Goal: Task Accomplishment & Management: Manage account settings

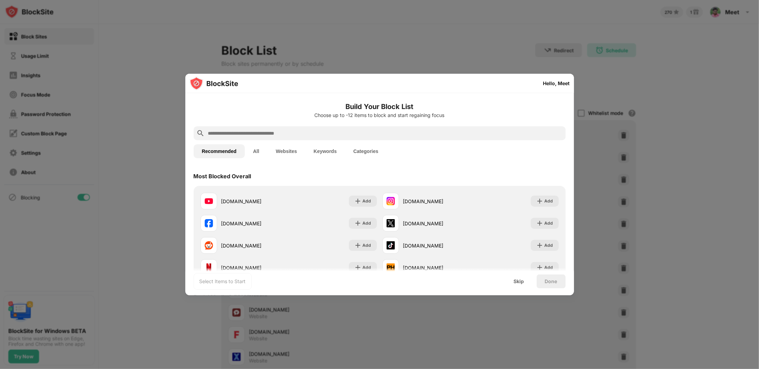
click at [699, 96] on div at bounding box center [379, 184] width 759 height 369
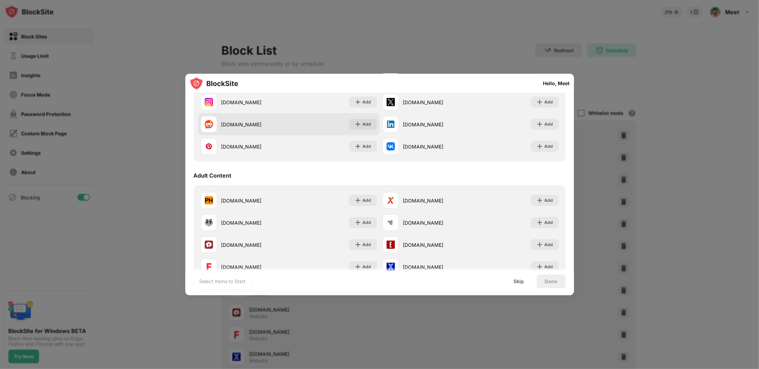
scroll to position [242, 0]
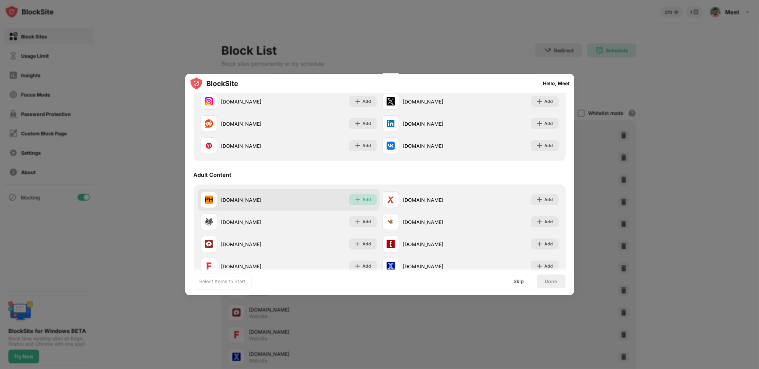
click at [363, 200] on div "Add" at bounding box center [367, 199] width 9 height 7
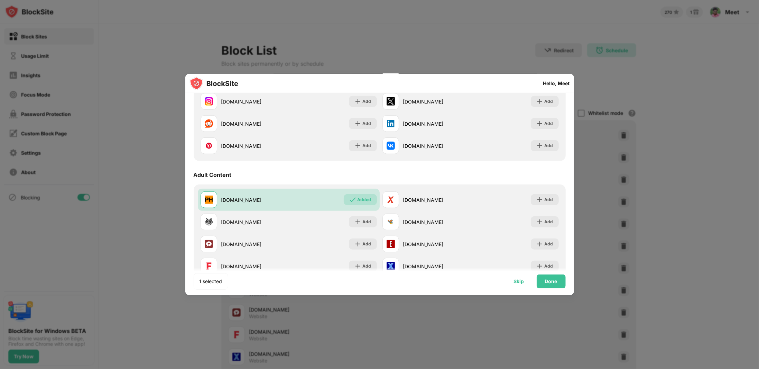
click at [520, 285] on div "Skip" at bounding box center [519, 281] width 27 height 14
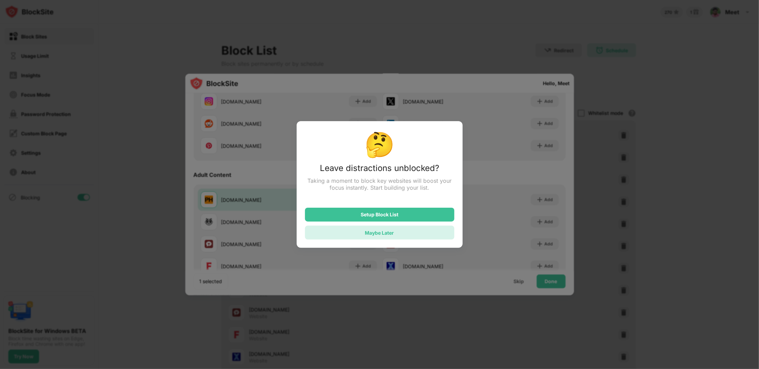
click at [411, 232] on div "Maybe Later" at bounding box center [379, 233] width 149 height 14
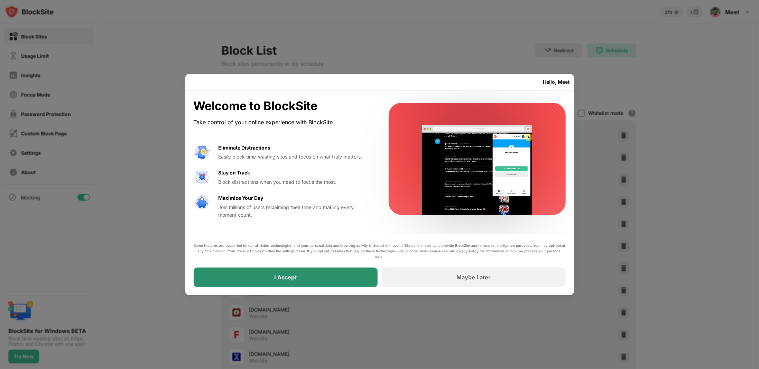
click at [337, 275] on div "I Accept" at bounding box center [286, 276] width 184 height 19
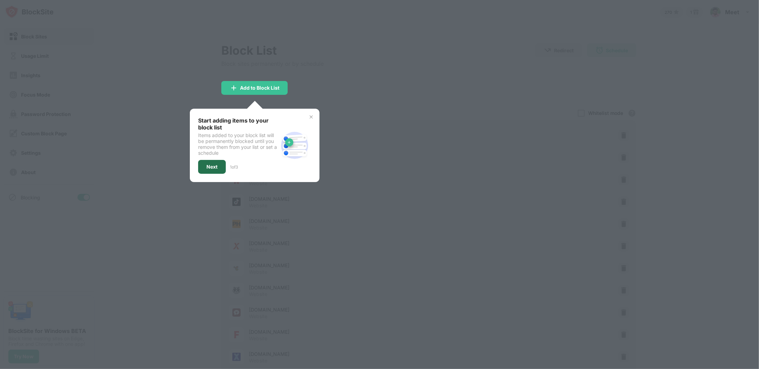
click at [214, 168] on div "Next" at bounding box center [212, 167] width 11 height 6
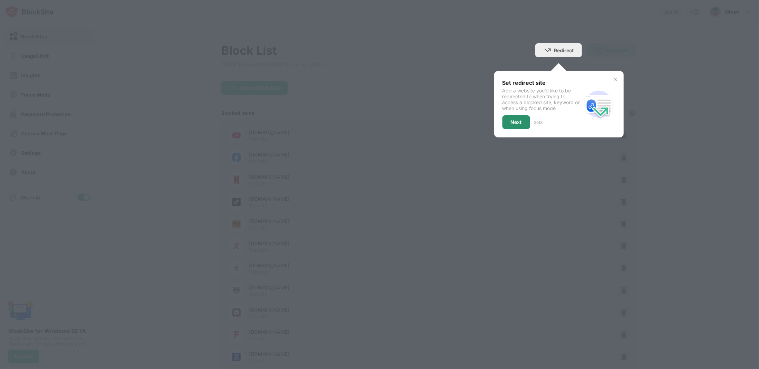
click at [521, 128] on div "Next" at bounding box center [517, 122] width 28 height 14
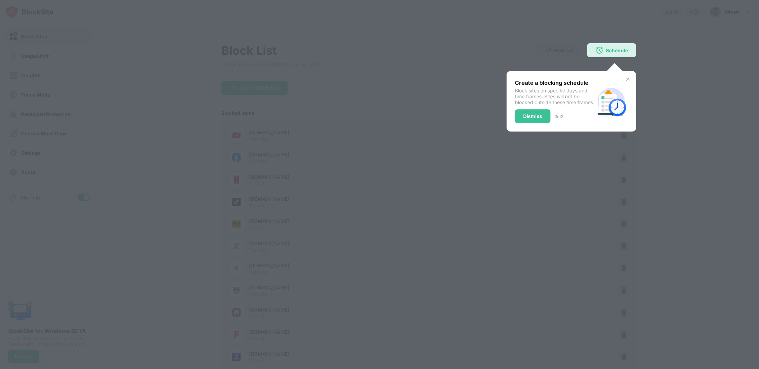
click at [521, 123] on div "Dismiss" at bounding box center [533, 116] width 36 height 14
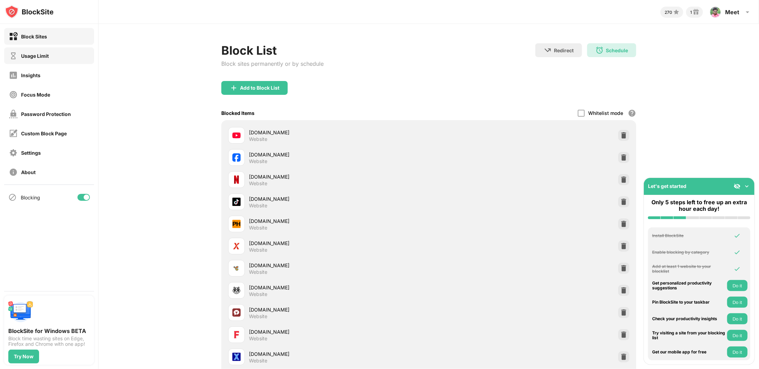
click at [34, 57] on div "Usage Limit" at bounding box center [35, 56] width 28 height 6
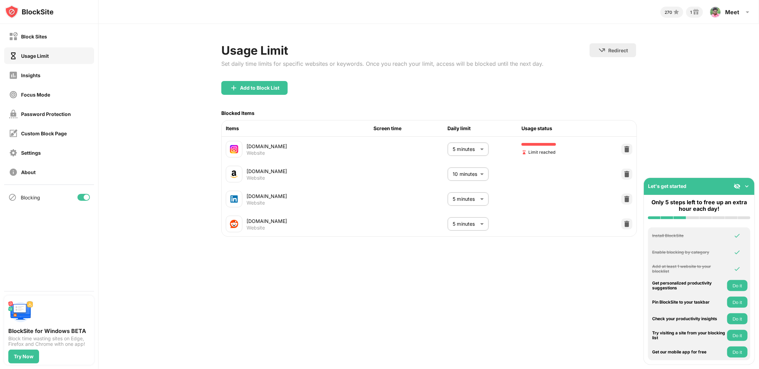
click at [734, 284] on button "Do it" at bounding box center [737, 285] width 20 height 11
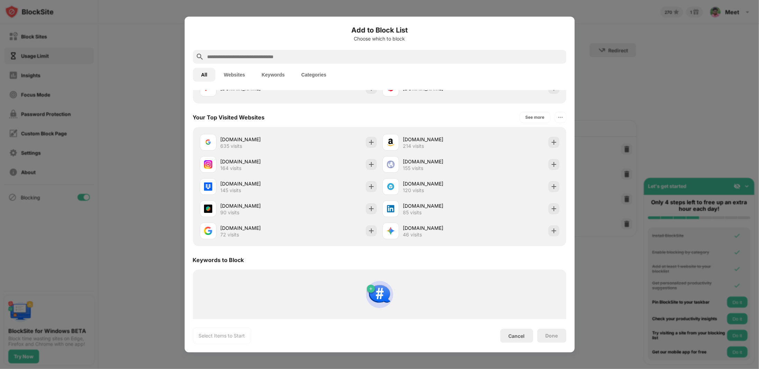
scroll to position [237, 0]
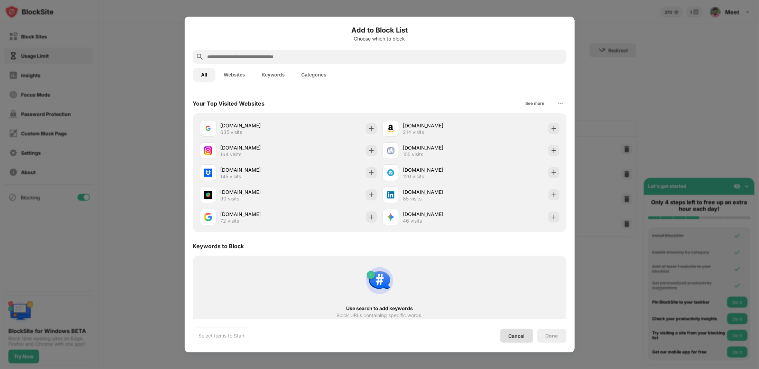
click at [502, 334] on div "Cancel" at bounding box center [517, 336] width 33 height 14
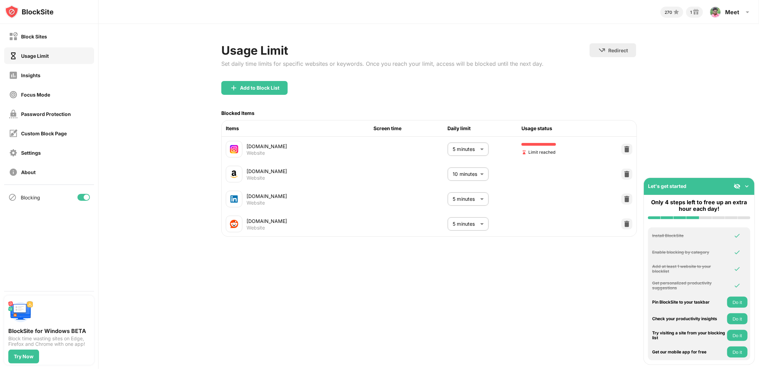
click at [742, 323] on button "Do it" at bounding box center [737, 318] width 20 height 11
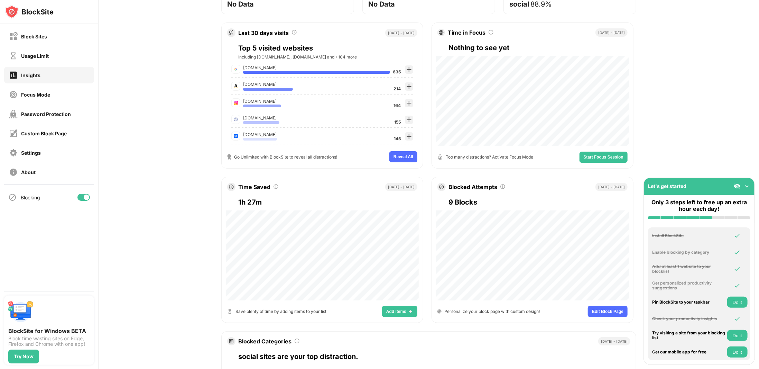
scroll to position [104, 0]
click at [393, 312] on button "Add Items" at bounding box center [399, 310] width 35 height 11
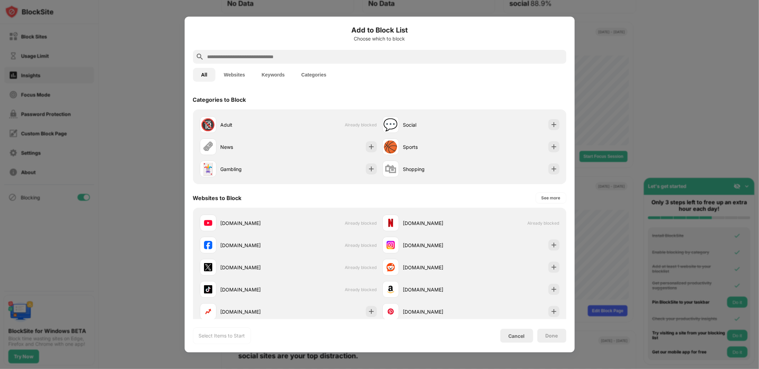
click at [606, 85] on div at bounding box center [379, 184] width 759 height 369
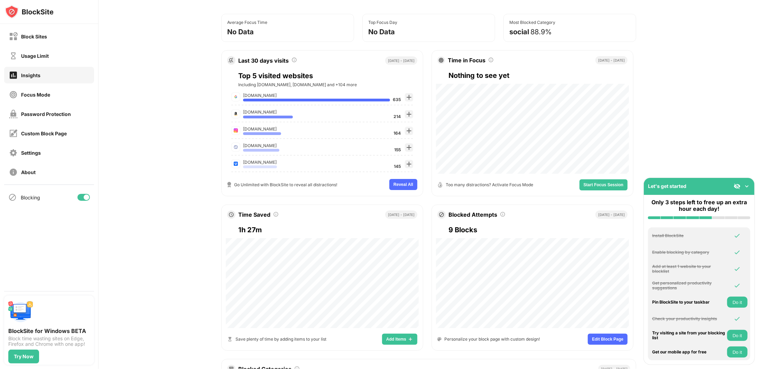
scroll to position [35, 0]
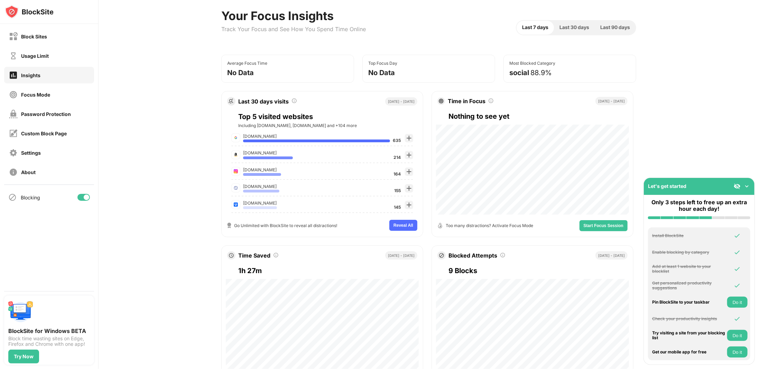
click at [573, 24] on span "Last 30 days" at bounding box center [575, 28] width 30 height 8
click at [605, 27] on span "Last 90 days" at bounding box center [616, 28] width 30 height 8
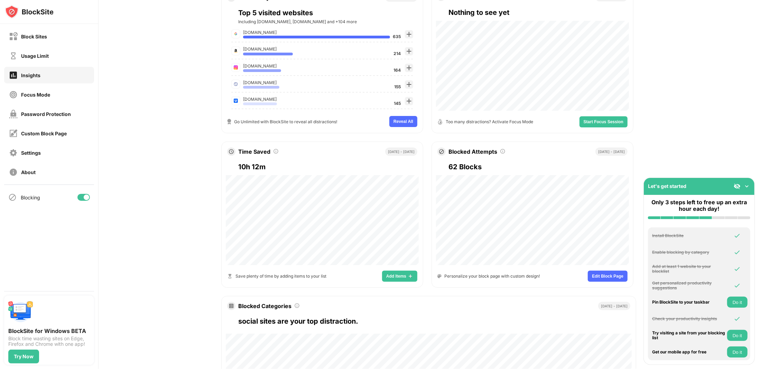
scroll to position [234, 0]
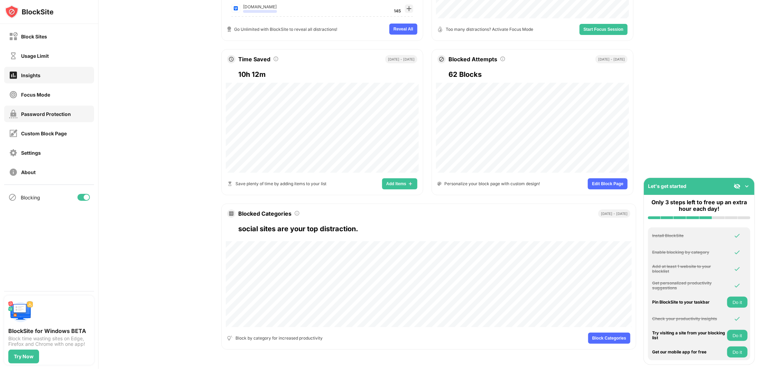
click at [45, 119] on div "Password Protection" at bounding box center [49, 114] width 90 height 17
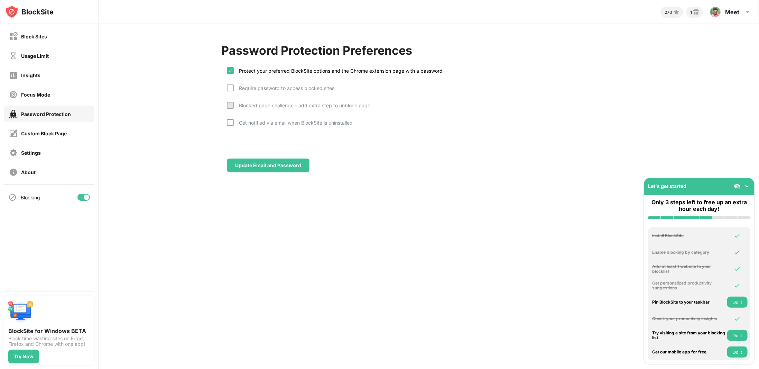
click at [332, 87] on div "Require password to access blocked sites" at bounding box center [284, 88] width 101 height 6
click at [296, 166] on div "Update Email and Password" at bounding box center [268, 166] width 66 height 6
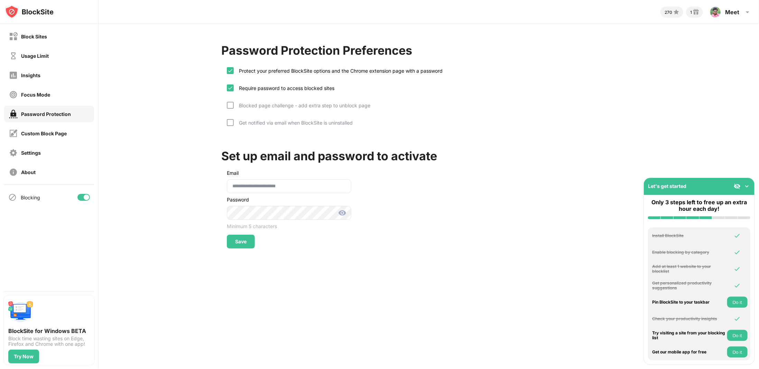
click at [339, 209] on img at bounding box center [342, 213] width 8 height 8
click at [246, 235] on div "Save" at bounding box center [241, 242] width 28 height 14
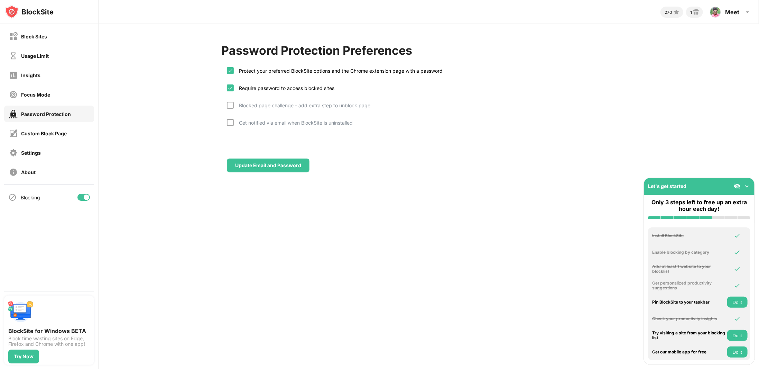
click at [310, 87] on div "Require password to access blocked sites" at bounding box center [284, 88] width 101 height 6
click at [291, 161] on div "Update Email and Password" at bounding box center [268, 165] width 83 height 14
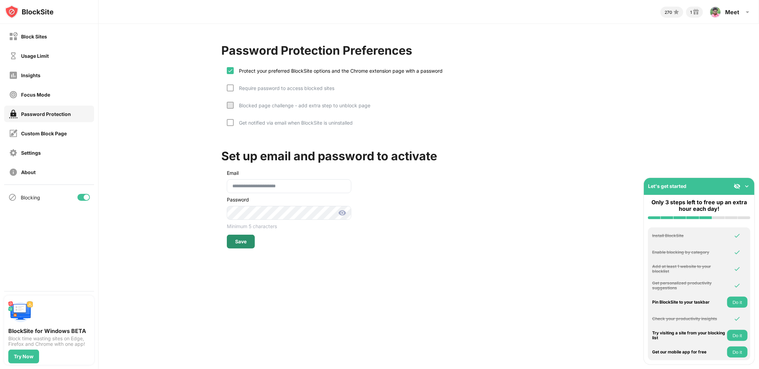
click at [245, 243] on div "Save" at bounding box center [240, 242] width 11 height 6
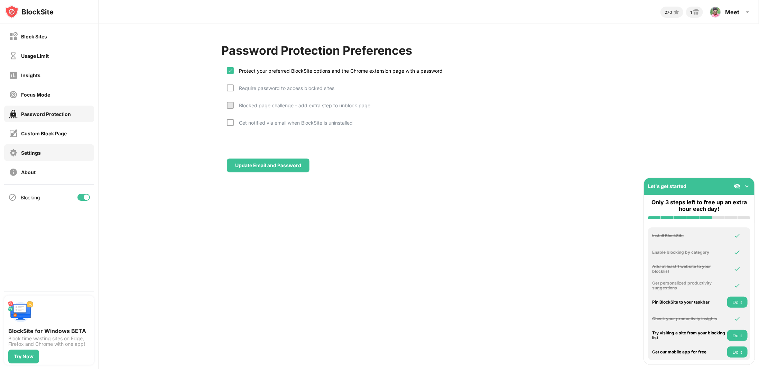
click at [48, 148] on div "Settings" at bounding box center [49, 152] width 90 height 17
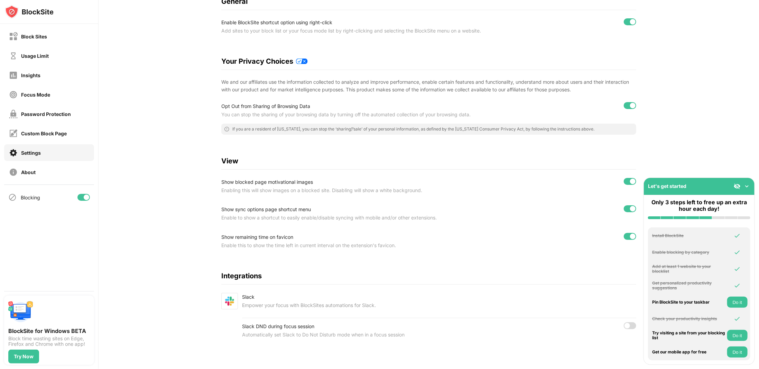
scroll to position [84, 0]
click at [45, 171] on div "About" at bounding box center [49, 172] width 90 height 17
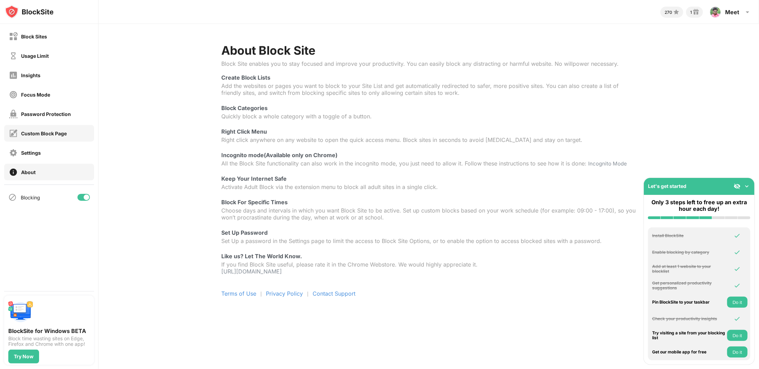
click at [44, 126] on div "Custom Block Page" at bounding box center [49, 133] width 90 height 17
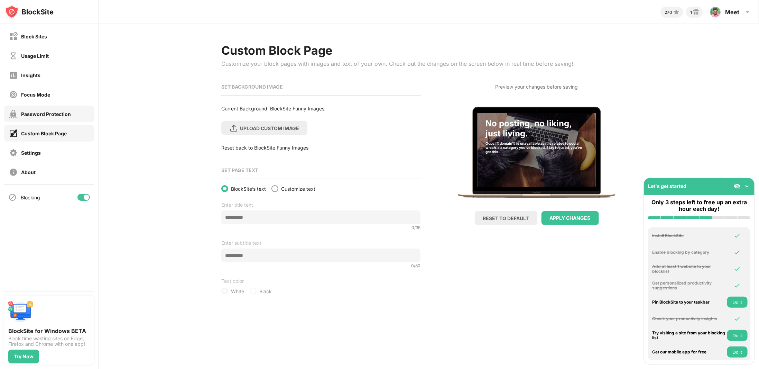
click at [46, 119] on div "Password Protection" at bounding box center [49, 114] width 90 height 17
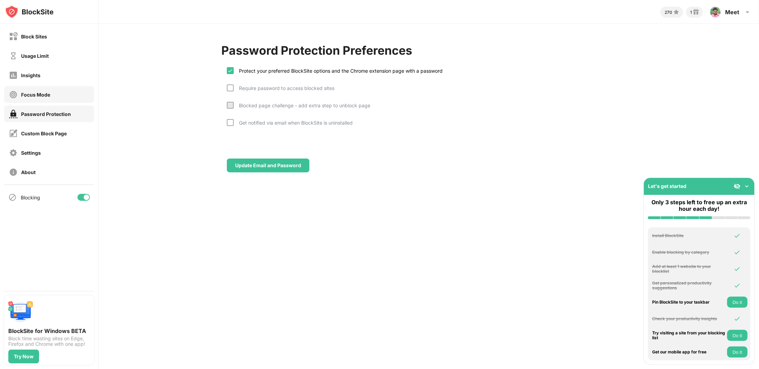
click at [53, 95] on div "Focus Mode" at bounding box center [49, 94] width 90 height 17
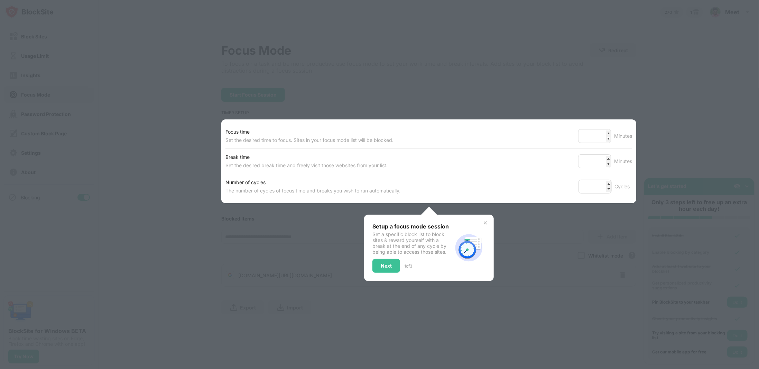
click at [53, 73] on div at bounding box center [379, 184] width 759 height 369
click at [385, 266] on div "Next" at bounding box center [386, 266] width 11 height 6
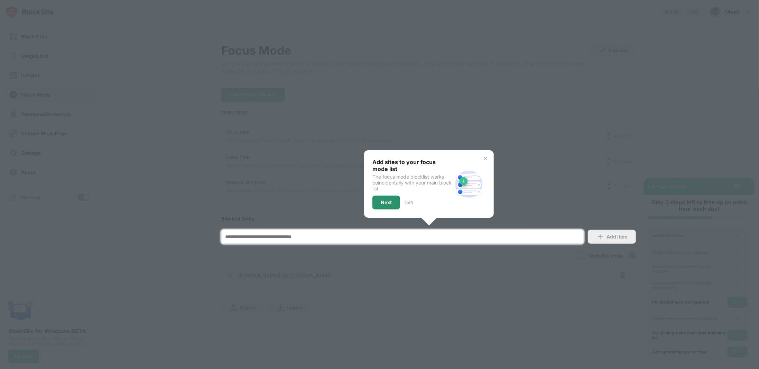
click at [390, 205] on div "Next" at bounding box center [387, 202] width 28 height 14
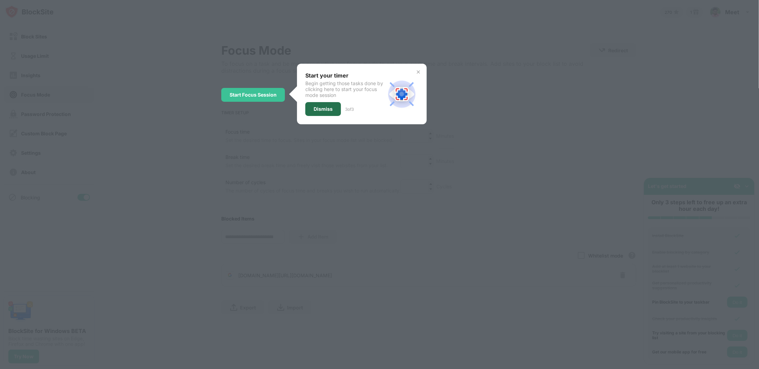
click at [316, 106] on div "Dismiss" at bounding box center [323, 109] width 19 height 6
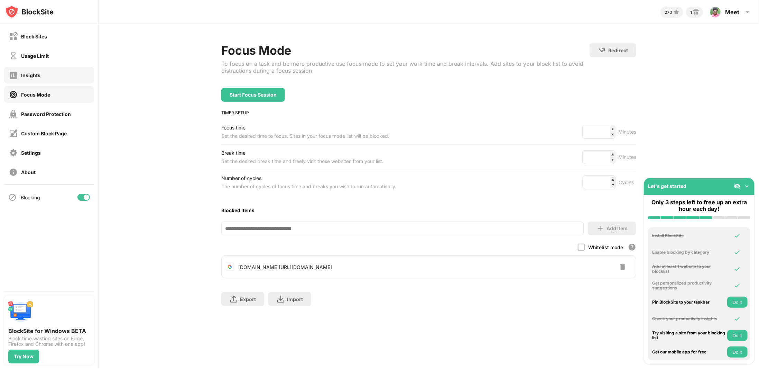
click at [24, 72] on div "Insights" at bounding box center [30, 75] width 19 height 6
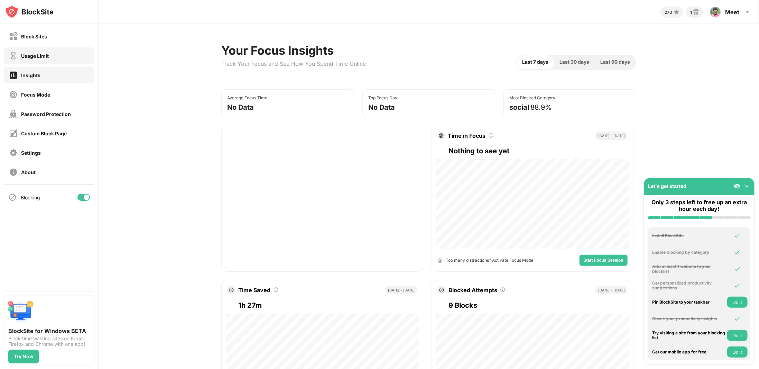
click at [52, 51] on div "Usage Limit" at bounding box center [49, 55] width 90 height 17
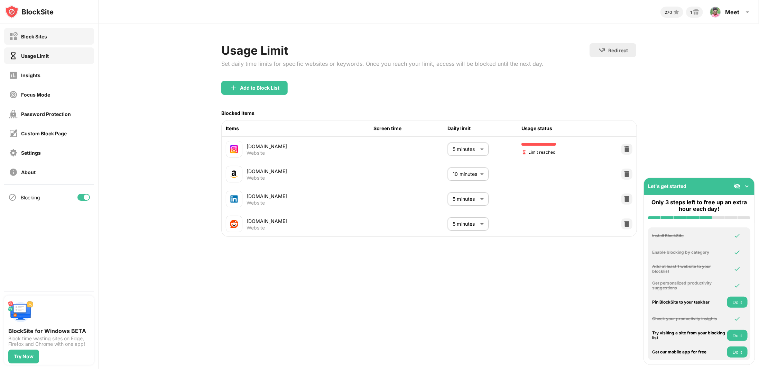
click at [55, 30] on div "Block Sites" at bounding box center [49, 36] width 90 height 17
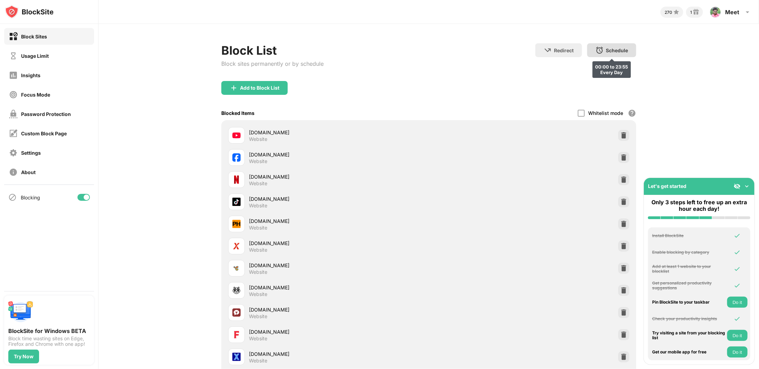
click at [602, 49] on div "Schedule 00:00 to 23:55 Every Day" at bounding box center [611, 50] width 49 height 14
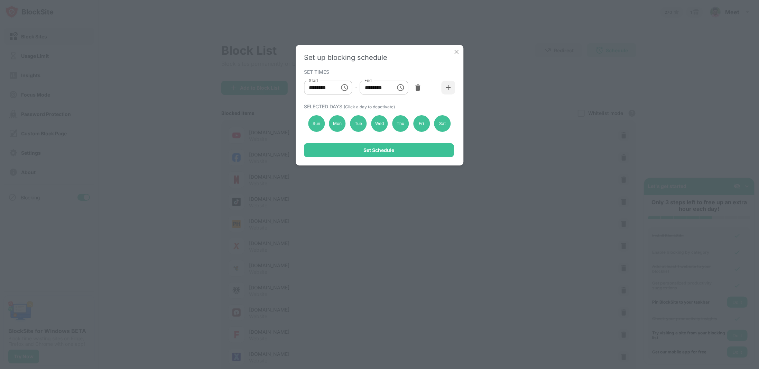
click at [544, 80] on div "Set up blocking schedule SET TIMES Start ******** Start - End ******** End SELE…" at bounding box center [379, 184] width 759 height 369
click at [457, 51] on img at bounding box center [456, 51] width 7 height 7
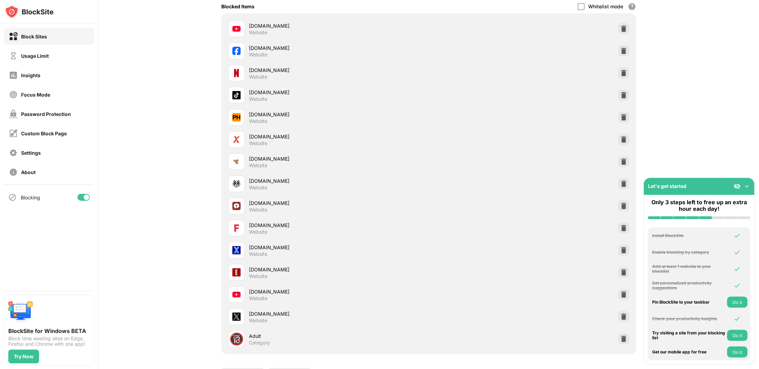
scroll to position [12, 0]
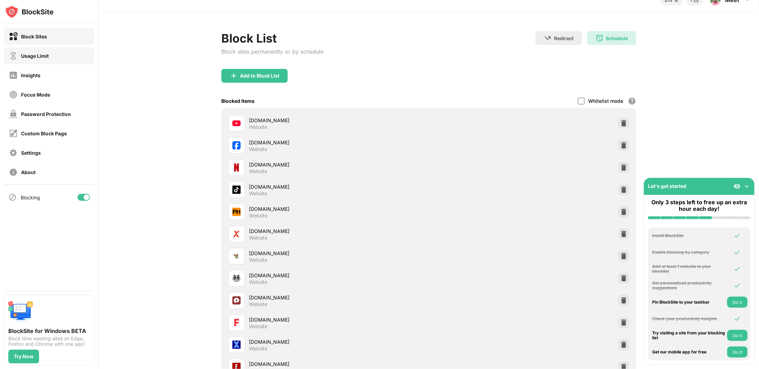
click at [39, 52] on div "Usage Limit" at bounding box center [29, 56] width 40 height 9
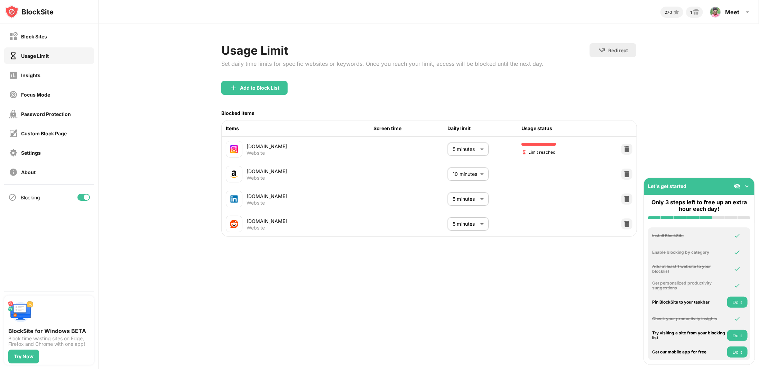
click at [736, 334] on button "Do it" at bounding box center [737, 335] width 20 height 11
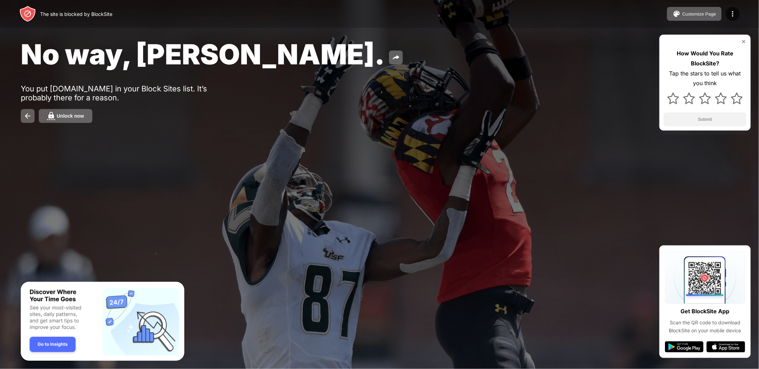
click at [66, 119] on button "Unlock now" at bounding box center [66, 116] width 54 height 14
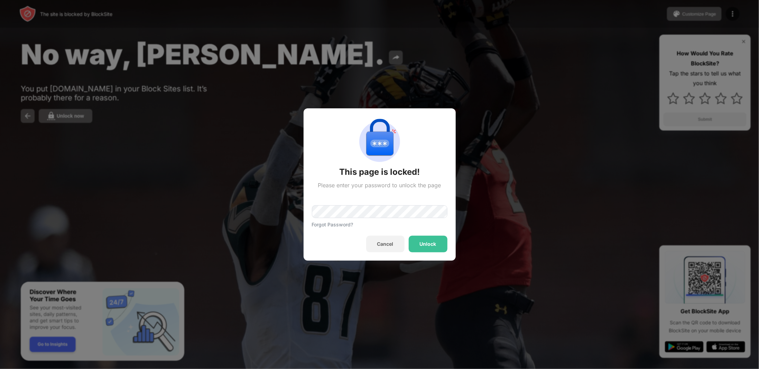
click at [338, 227] on div "Forgot Password?" at bounding box center [333, 224] width 42 height 6
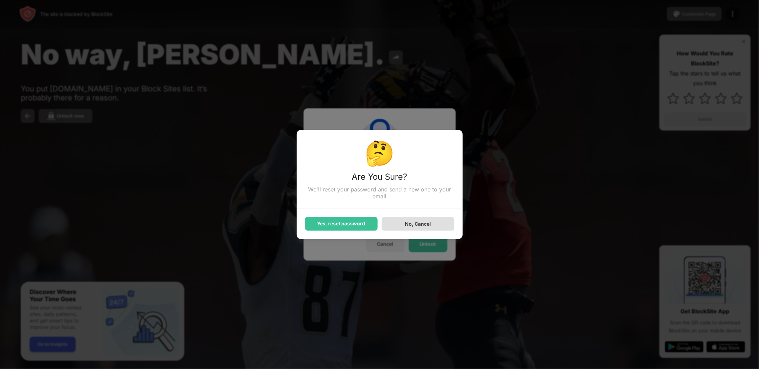
click at [408, 221] on div "No, Cancel" at bounding box center [418, 224] width 73 height 14
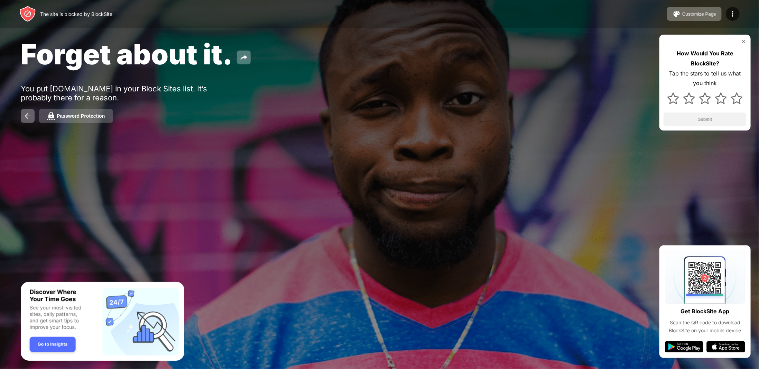
click at [68, 115] on div "Password Protection" at bounding box center [81, 116] width 48 height 6
